Goal: Information Seeking & Learning: Learn about a topic

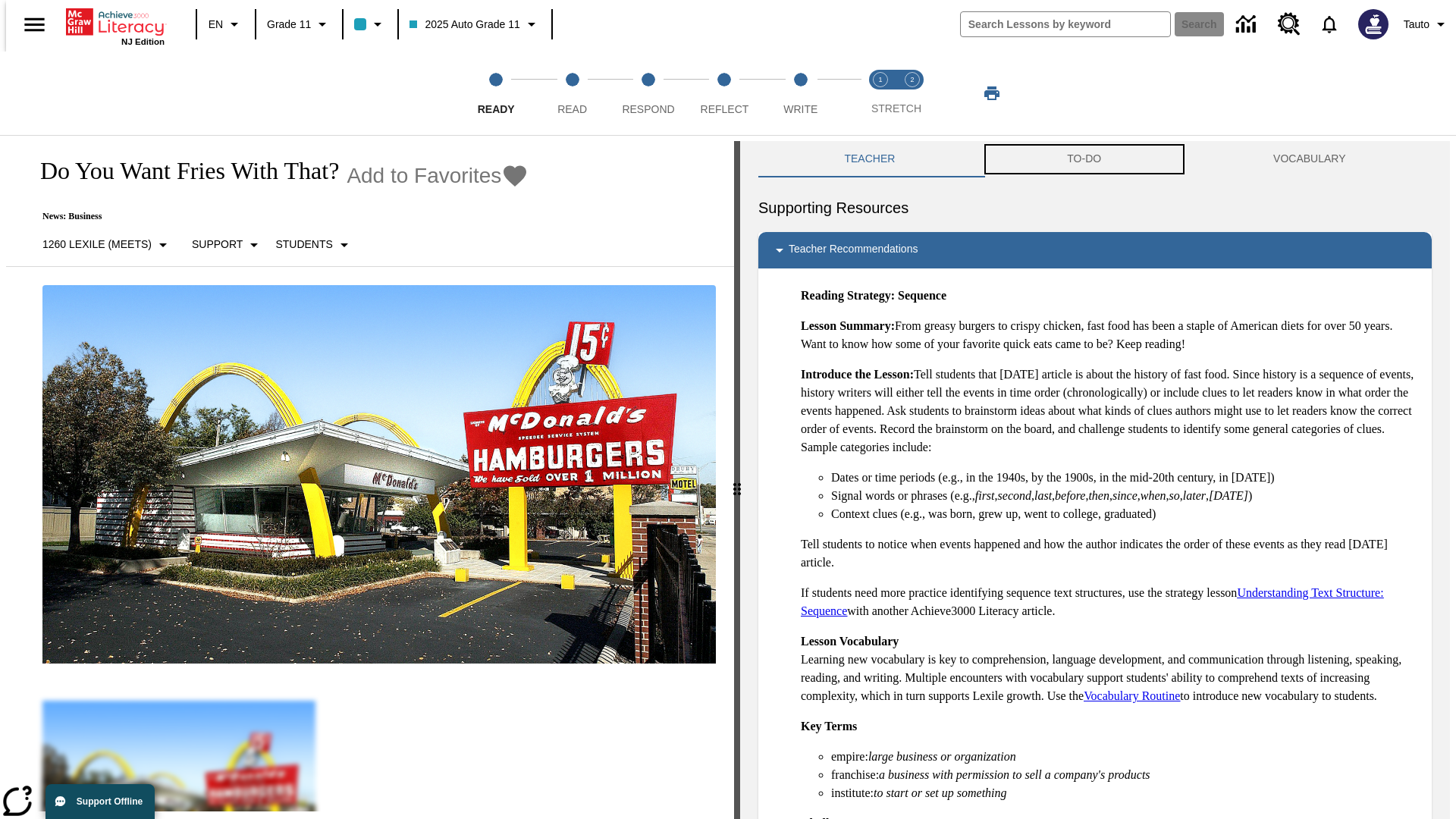
click at [1084, 159] on button "TO-DO" at bounding box center [1083, 159] width 206 height 36
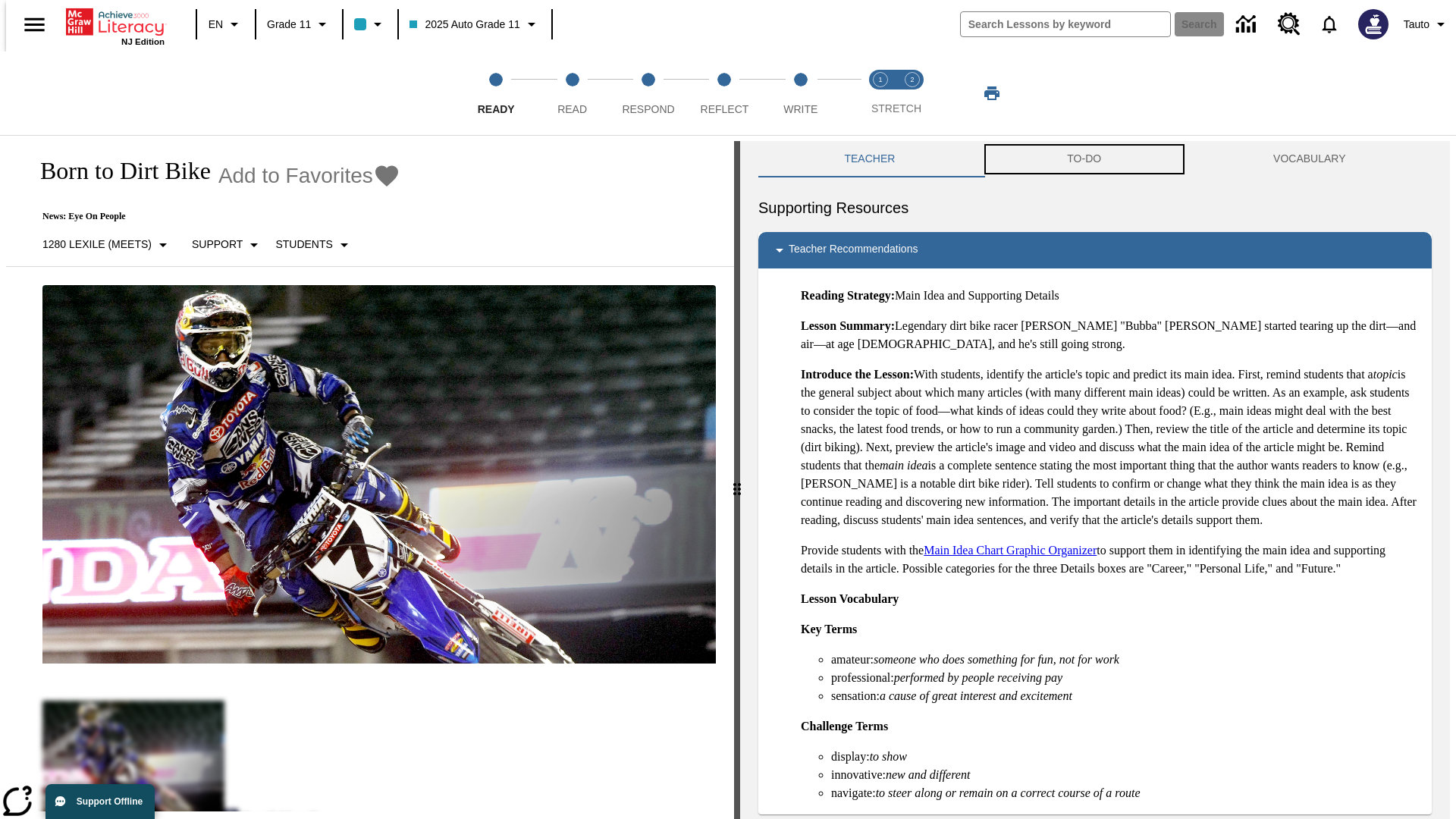
click at [1084, 159] on button "TO-DO" at bounding box center [1083, 159] width 206 height 36
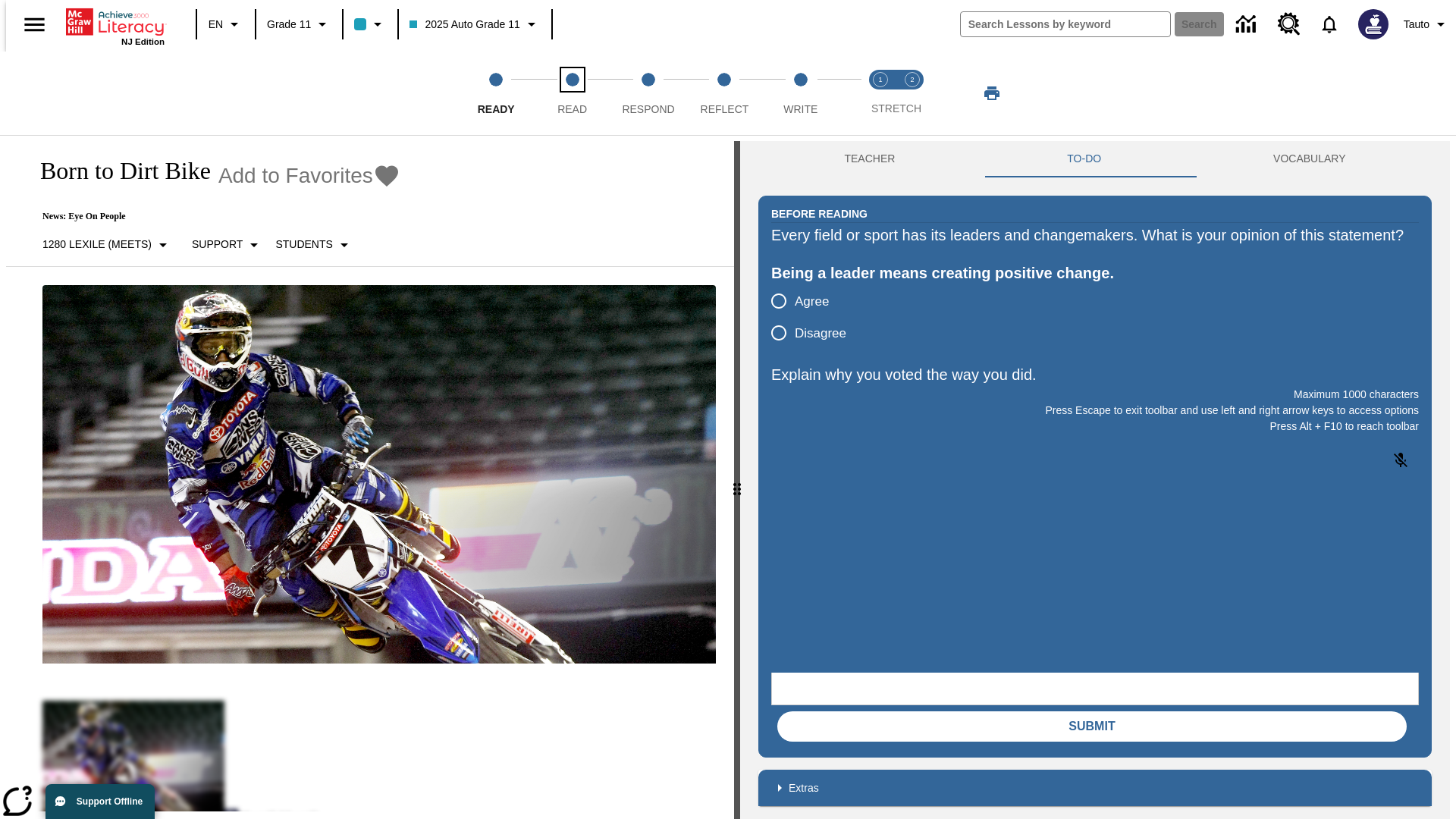
click at [571, 94] on span "Read" at bounding box center [571, 103] width 29 height 27
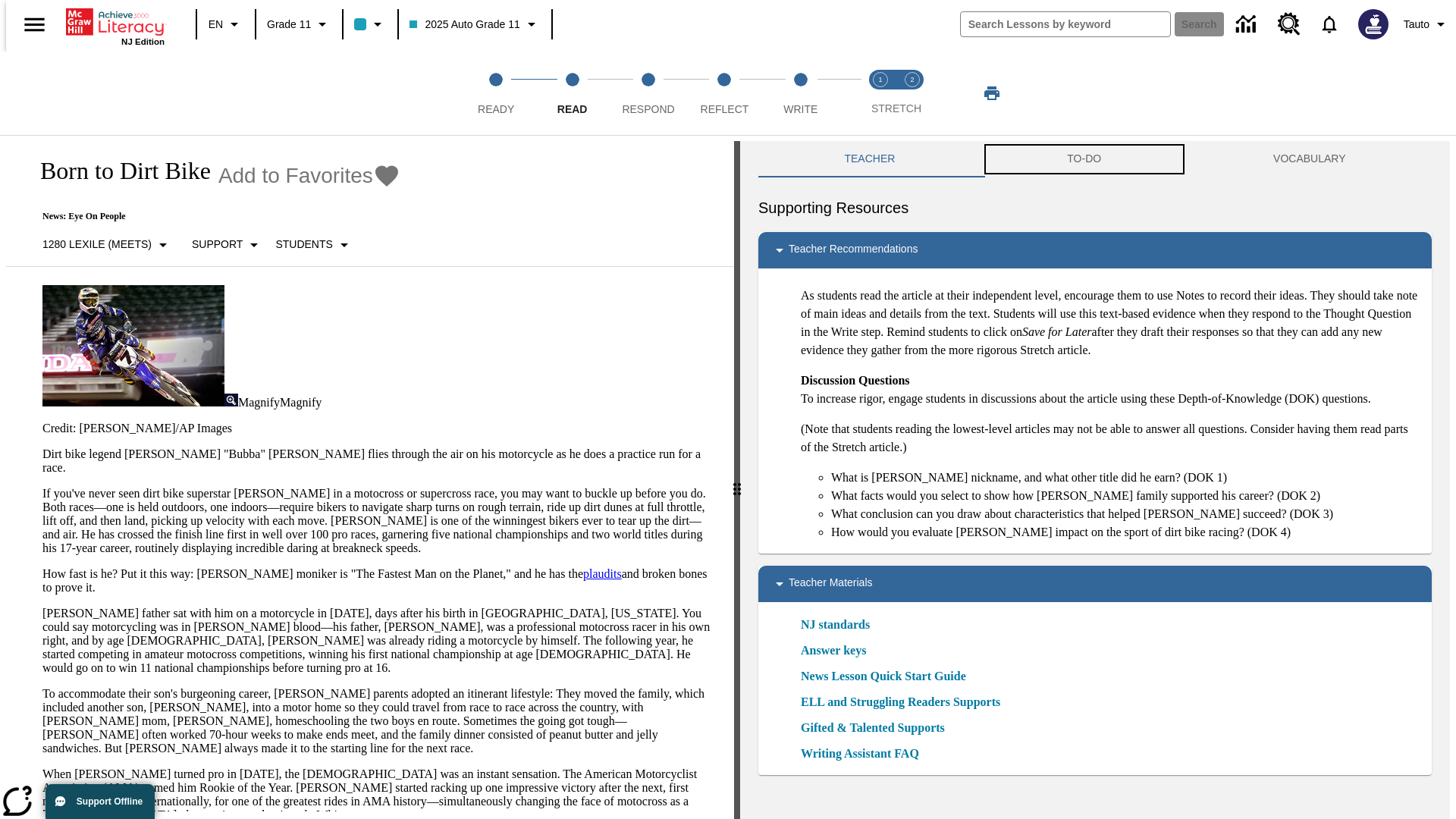
scroll to position [1, 0]
click at [1084, 159] on button "TO-DO" at bounding box center [1083, 158] width 206 height 36
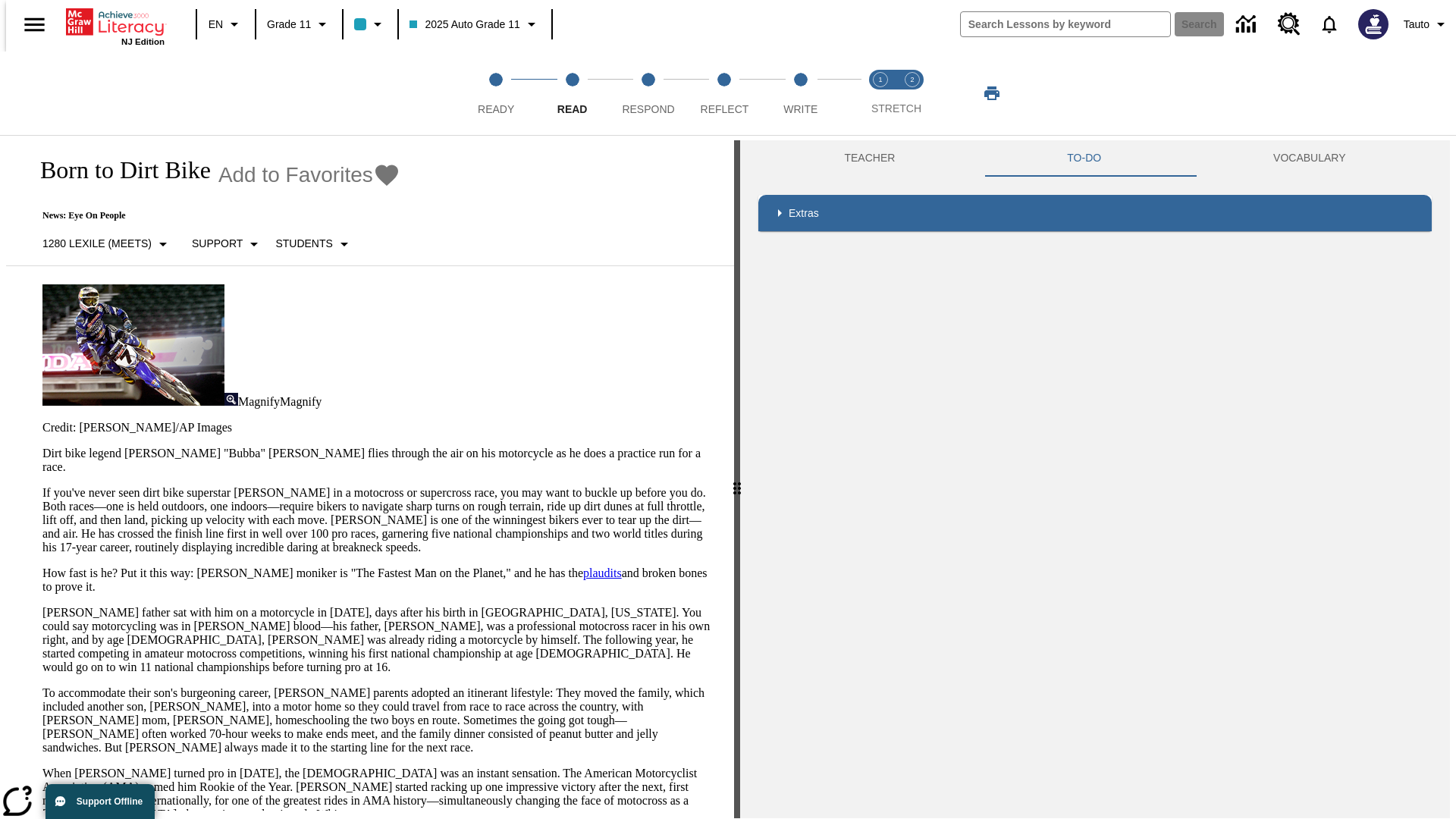
click at [43, 486] on p "If you've never seen dirt bike superstar [PERSON_NAME] in a motocross or superc…" at bounding box center [379, 520] width 673 height 68
